Goal: Communication & Community: Answer question/provide support

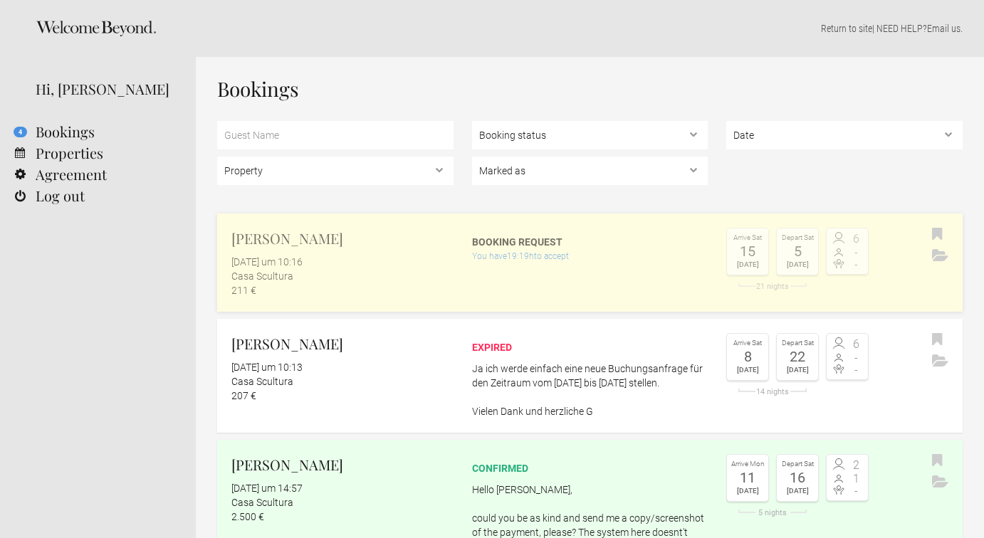
click at [490, 237] on div "Booking request" at bounding box center [590, 242] width 236 height 14
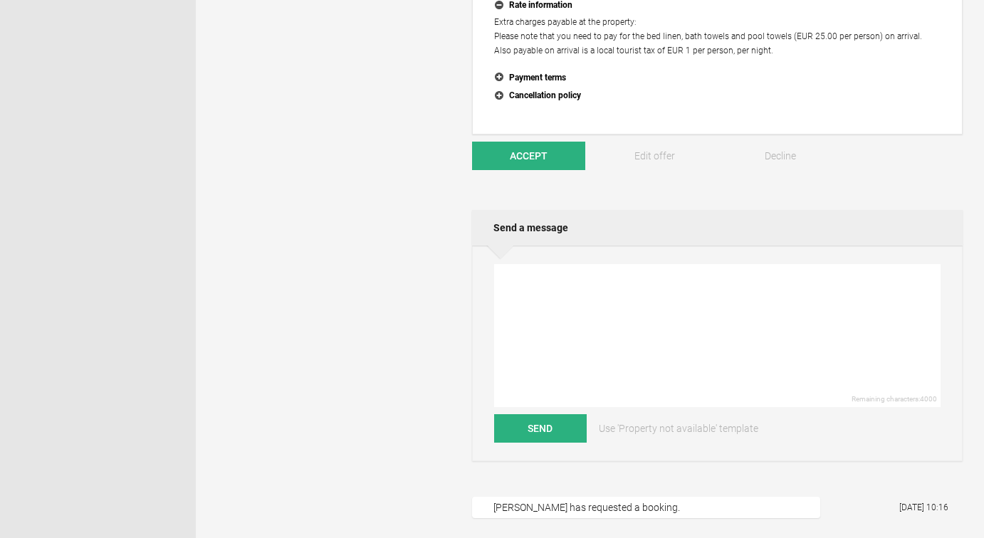
scroll to position [484, 0]
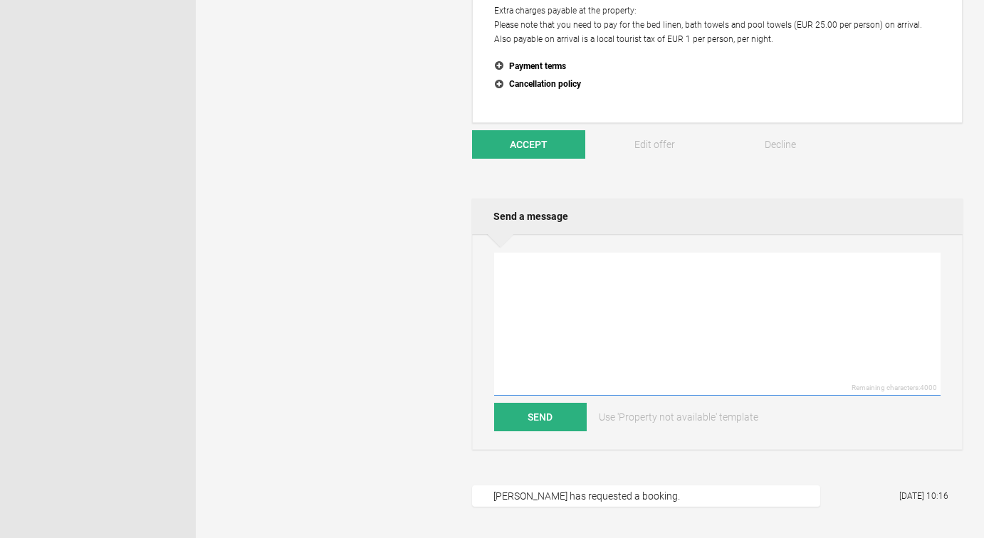
click at [560, 253] on textarea at bounding box center [717, 324] width 446 height 143
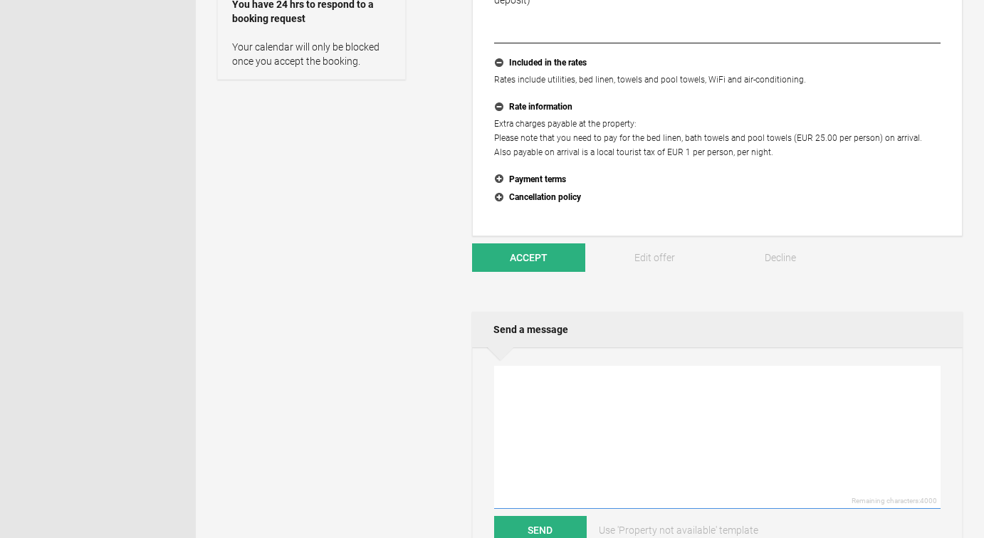
scroll to position [409, 0]
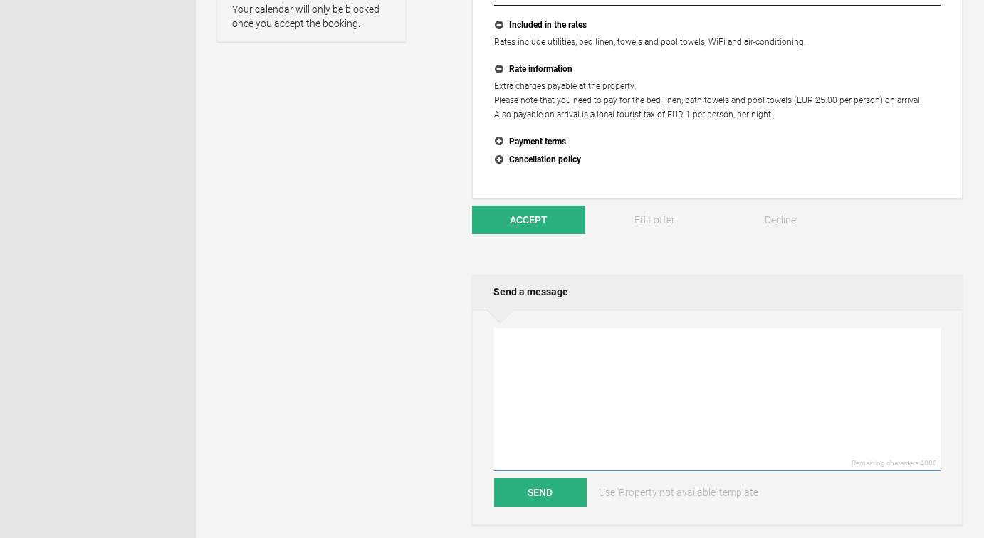
click at [602, 367] on textarea at bounding box center [717, 399] width 446 height 143
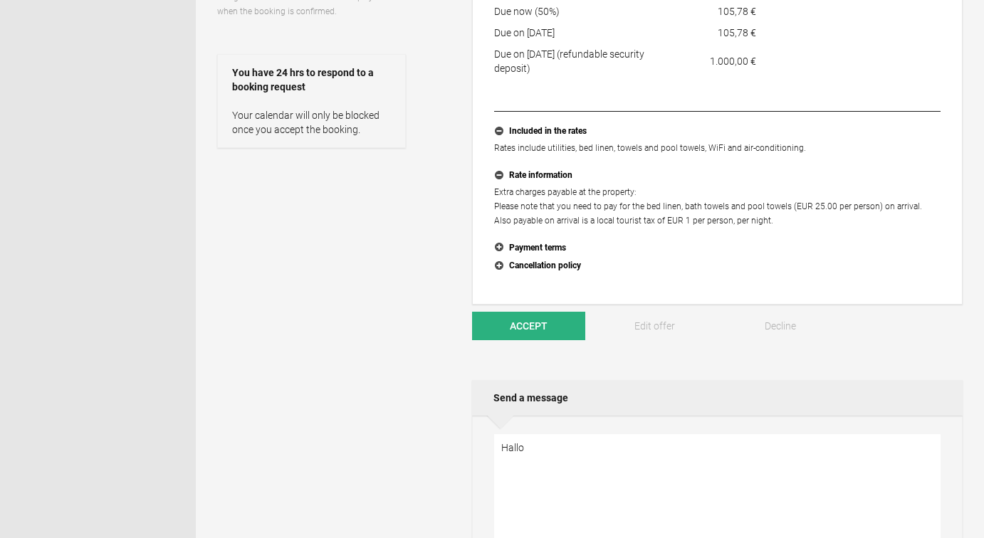
scroll to position [444, 0]
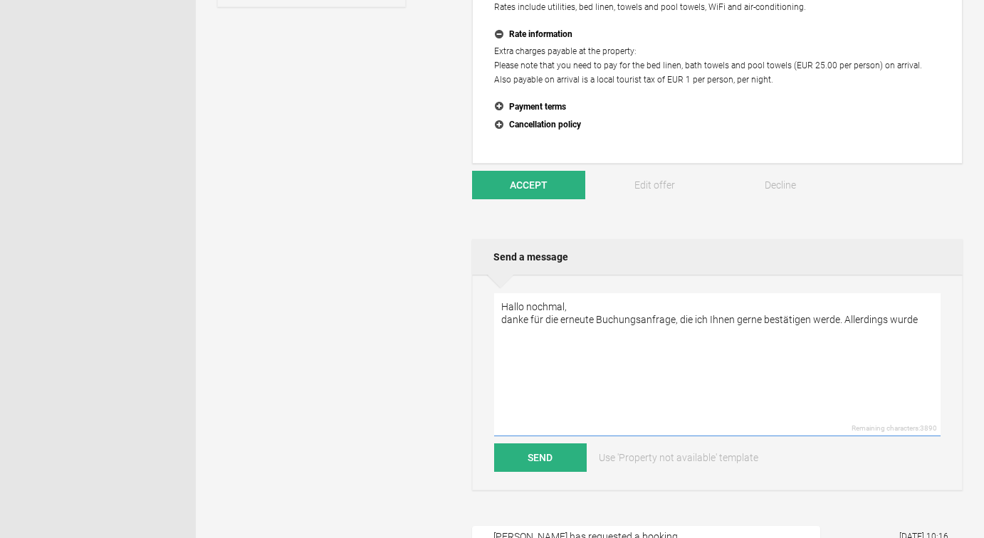
click at [896, 322] on textarea "Hallo nochmal, danke für die erneute Buchungsanfrage, die ich Ihnen gerne bestä…" at bounding box center [717, 364] width 446 height 143
click at [919, 321] on textarea "Hallo nochmal, danke für die erneute Buchungsanfrage, die ich Ihnen gerne bestä…" at bounding box center [717, 364] width 446 height 143
click at [897, 323] on textarea "Hallo nochmal, danke für die erneute Buchungsanfrage, die ich Ihnen gerne bestä…" at bounding box center [717, 364] width 446 height 143
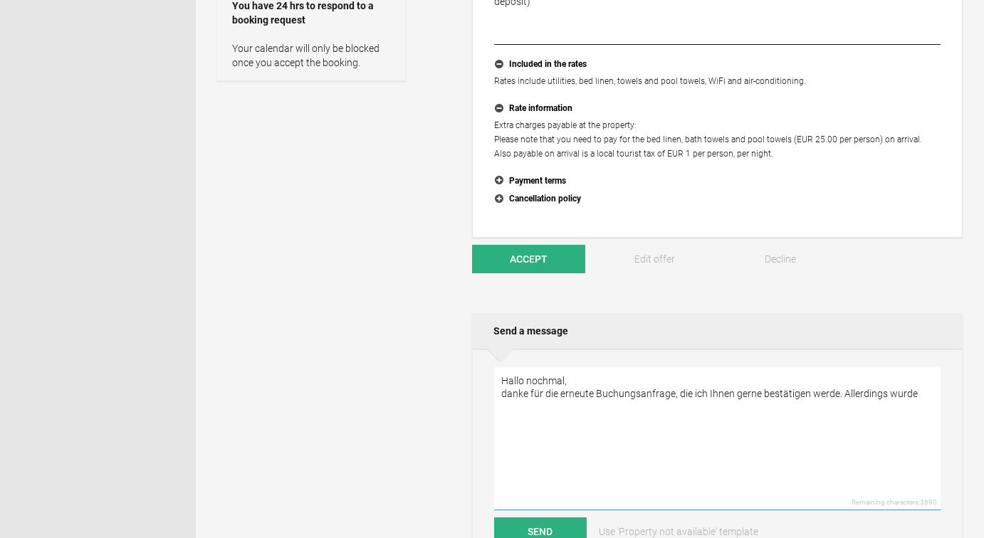
scroll to position [498, 0]
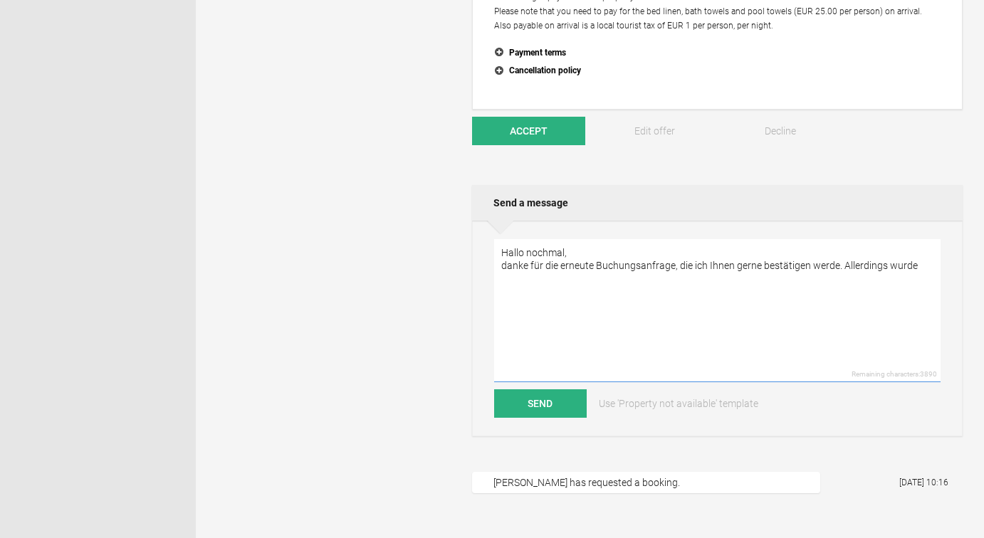
click at [918, 268] on textarea "Hallo nochmal, danke für die erneute Buchungsanfrage, die ich Ihnen gerne bestä…" at bounding box center [717, 310] width 446 height 143
click at [898, 268] on textarea "Hallo nochmal, danke für die erneute Buchungsanfrage, die ich Ihnen gerne bestä…" at bounding box center [717, 310] width 446 height 143
click at [591, 281] on textarea "Hallo nochmal, danke für die erneute Buchungsanfrage, die ich Ihnen gerne bestä…" at bounding box center [717, 310] width 446 height 143
click at [583, 279] on textarea "Hallo nochmal, danke für die erneute Buchungsanfrage, die ich Ihnen gerne bestä…" at bounding box center [717, 310] width 446 height 143
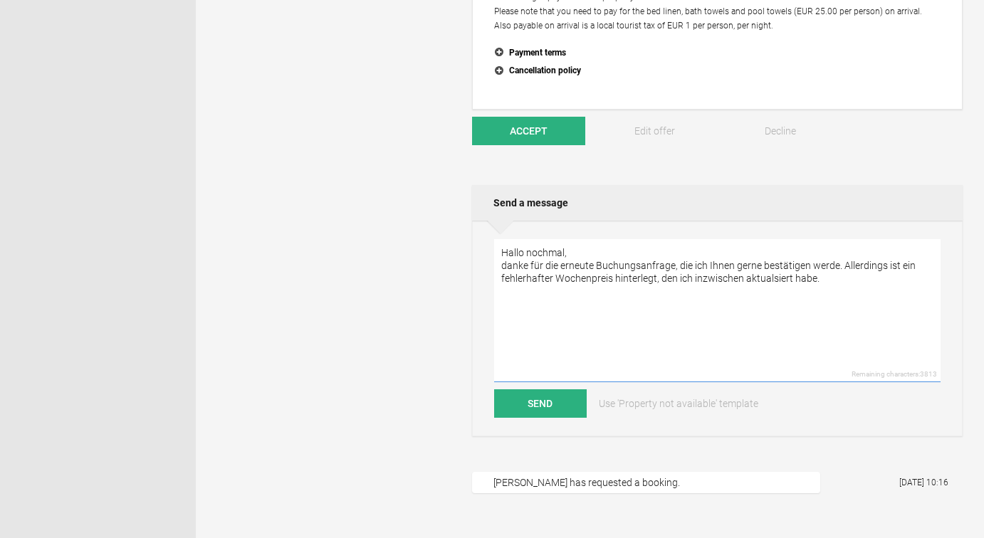
drag, startPoint x: 660, startPoint y: 278, endPoint x: 831, endPoint y: 281, distance: 170.9
click at [831, 281] on textarea "Hallo nochmal, danke für die erneute Buchungsanfrage, die ich Ihnen gerne bestä…" at bounding box center [717, 310] width 446 height 143
click at [794, 276] on textarea "Hallo nochmal, danke für die erneute Buchungsanfrage, die ich Ihnen gerne bestä…" at bounding box center [717, 310] width 446 height 143
click at [618, 333] on textarea "Hallo nochmal, danke für die erneute Buchungsanfrage, die ich Ihnen gerne bestä…" at bounding box center [717, 310] width 446 height 143
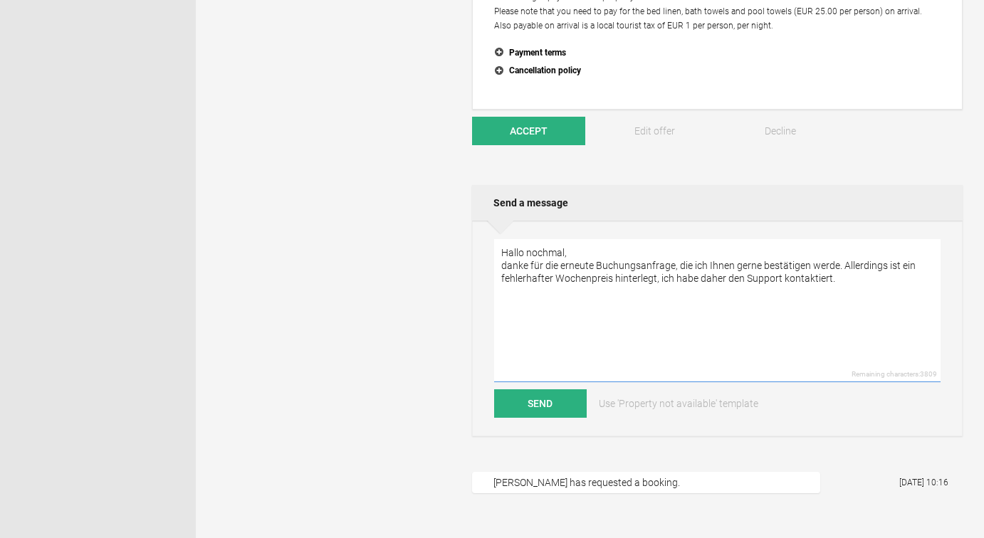
click at [854, 286] on textarea "Hallo nochmal, danke für die erneute Buchungsanfrage, die ich Ihnen gerne bestä…" at bounding box center [717, 310] width 446 height 143
click at [852, 281] on textarea "Hallo nochmal, danke für die erneute Buchungsanfrage, die ich Ihnen gerne bestä…" at bounding box center [717, 310] width 446 height 143
click at [537, 329] on textarea "Hallo nochmal, danke für die erneute Buchungsanfrage, die ich Ihnen gerne bestä…" at bounding box center [717, 310] width 446 height 143
click at [535, 330] on textarea "Hallo nochmal, danke für die erneute Buchungsanfrage, die ich Ihnen gerne bestä…" at bounding box center [717, 310] width 446 height 143
type textarea "Hallo nochmal, danke für die erneute Buchungsanfrage, die ich Ihnen gerne bestä…"
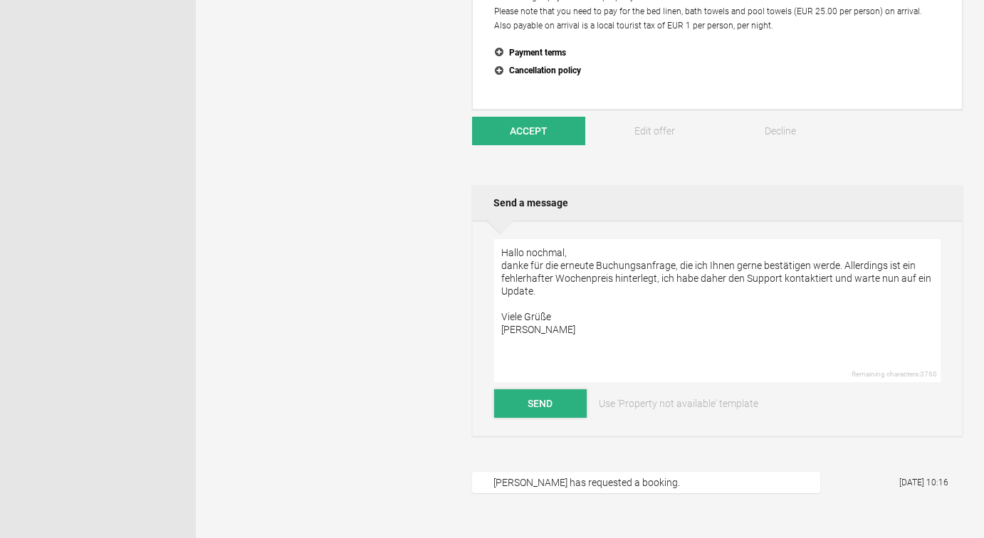
click at [524, 410] on button "Send" at bounding box center [540, 403] width 93 height 28
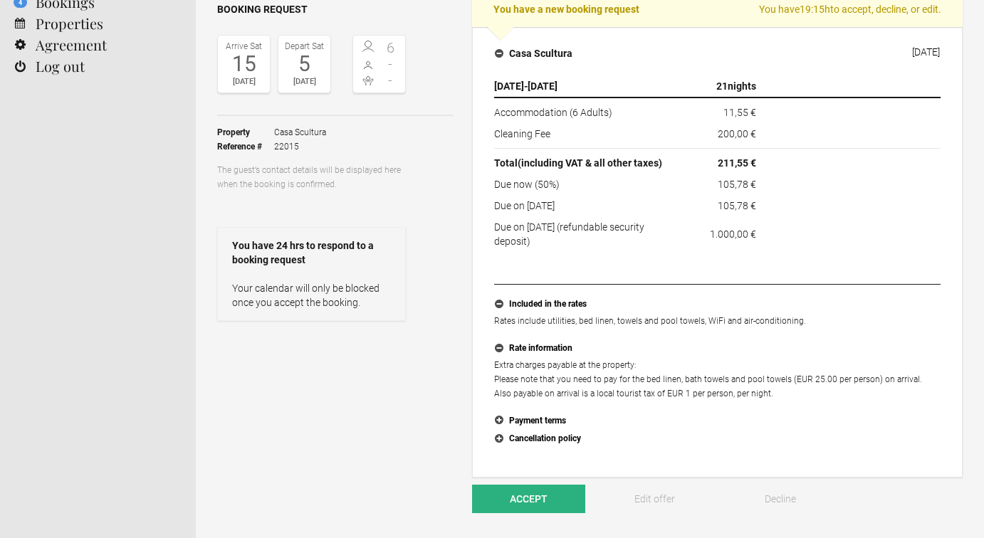
scroll to position [0, 0]
